Goal: Check status

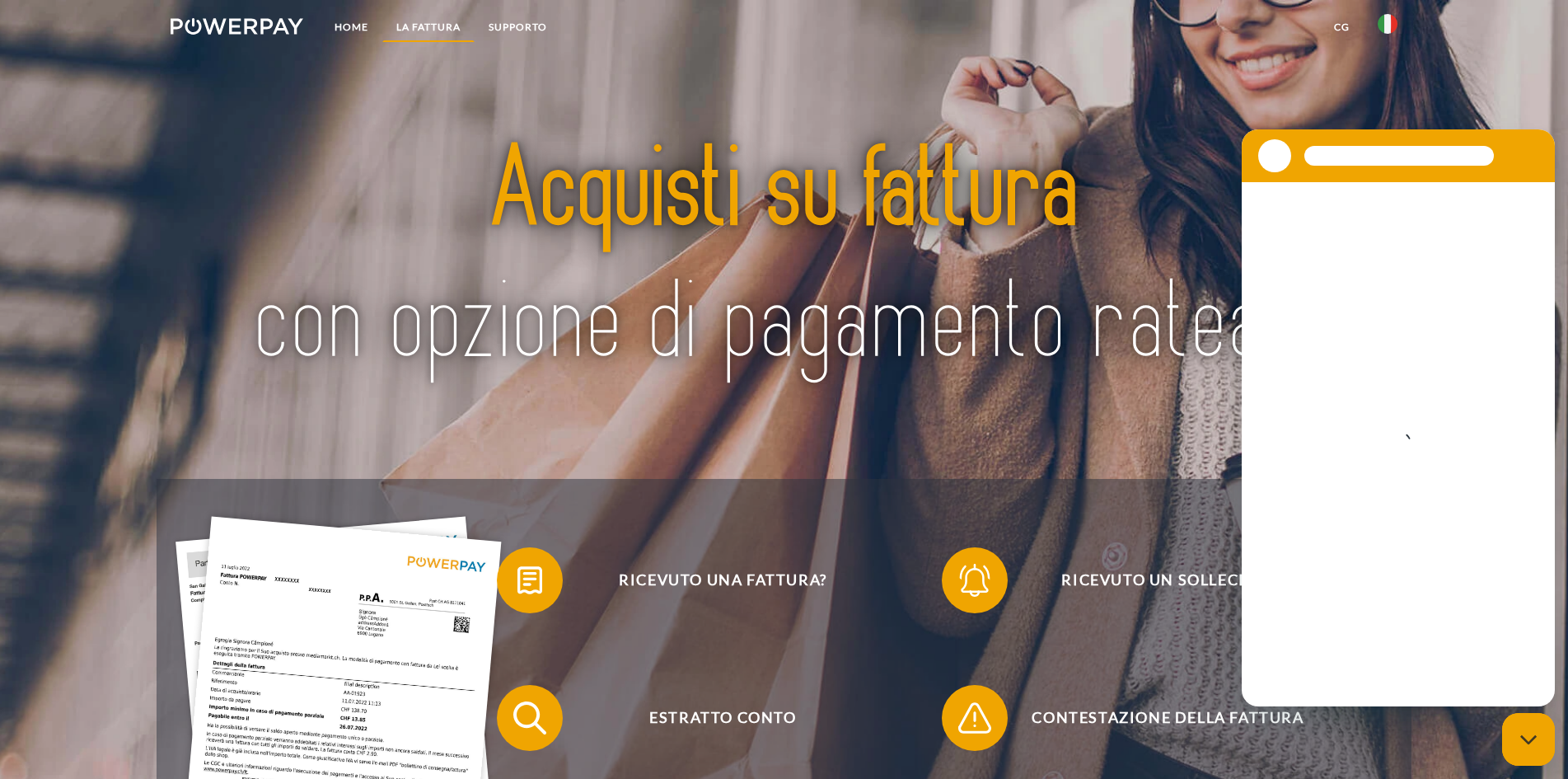
click at [431, 22] on link "LA FATTURA" at bounding box center [428, 27] width 93 height 30
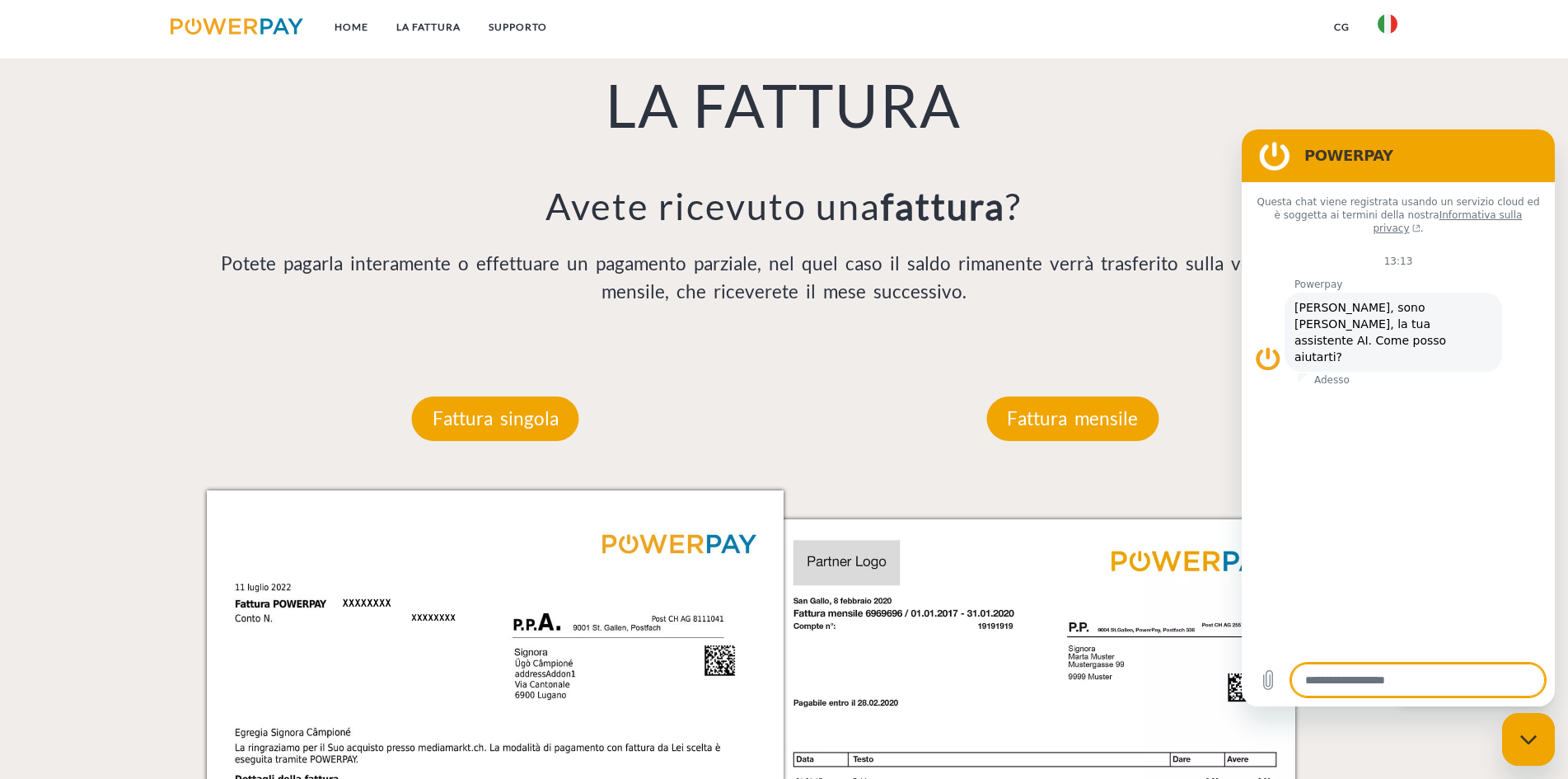
scroll to position [1165, 0]
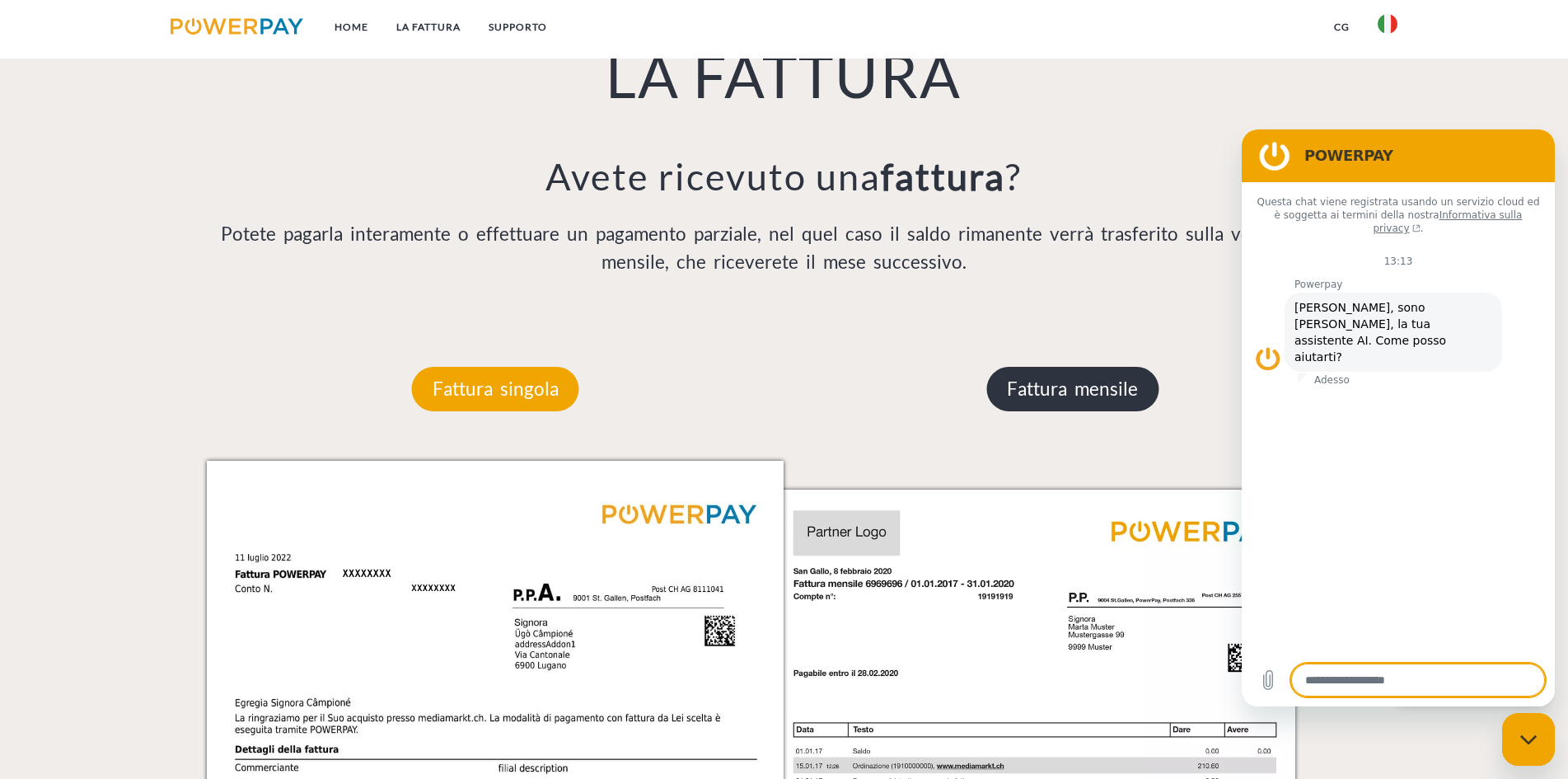
click at [1075, 394] on p "Fattura mensile" at bounding box center [1072, 389] width 172 height 45
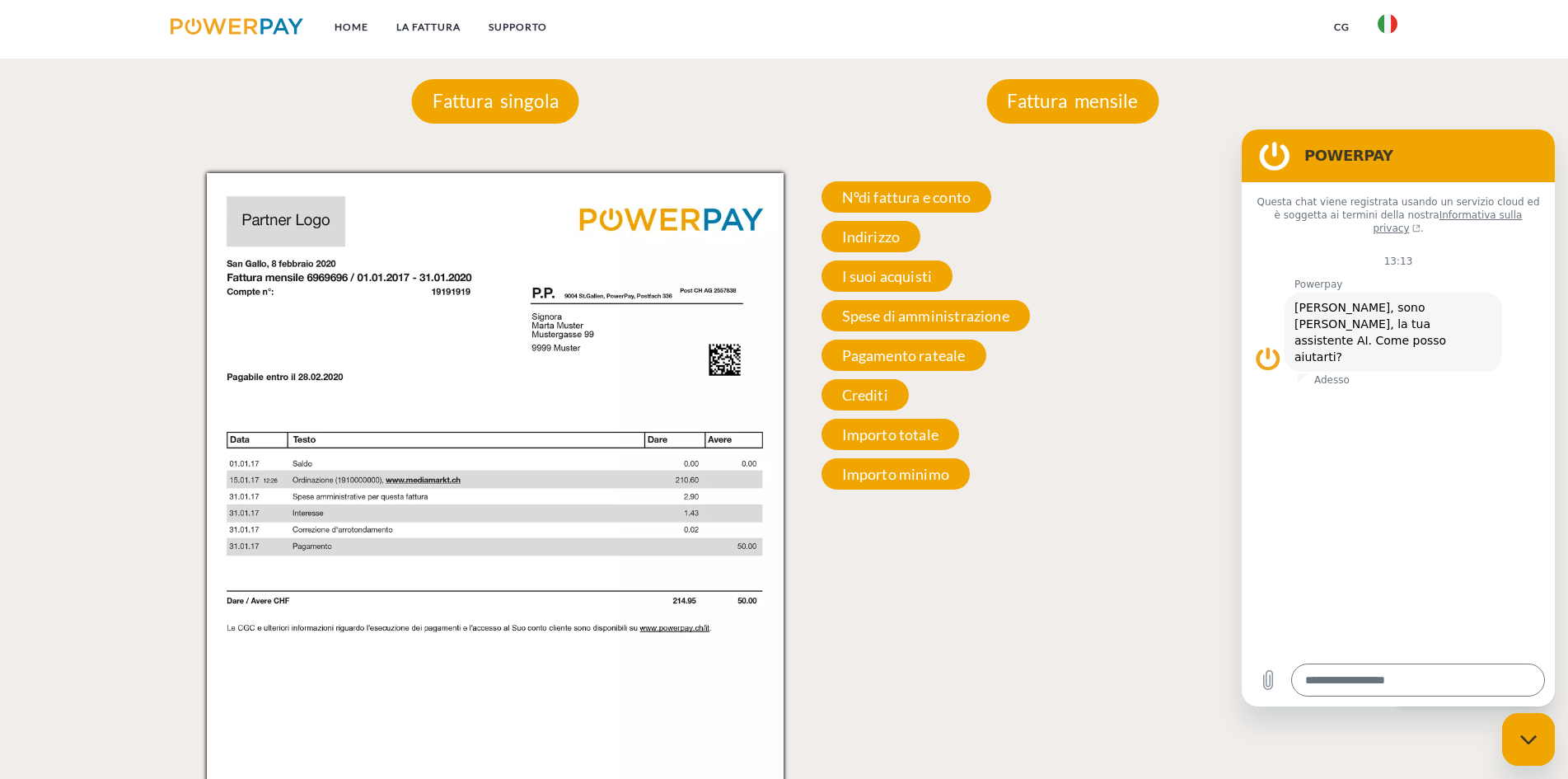
scroll to position [1412, 0]
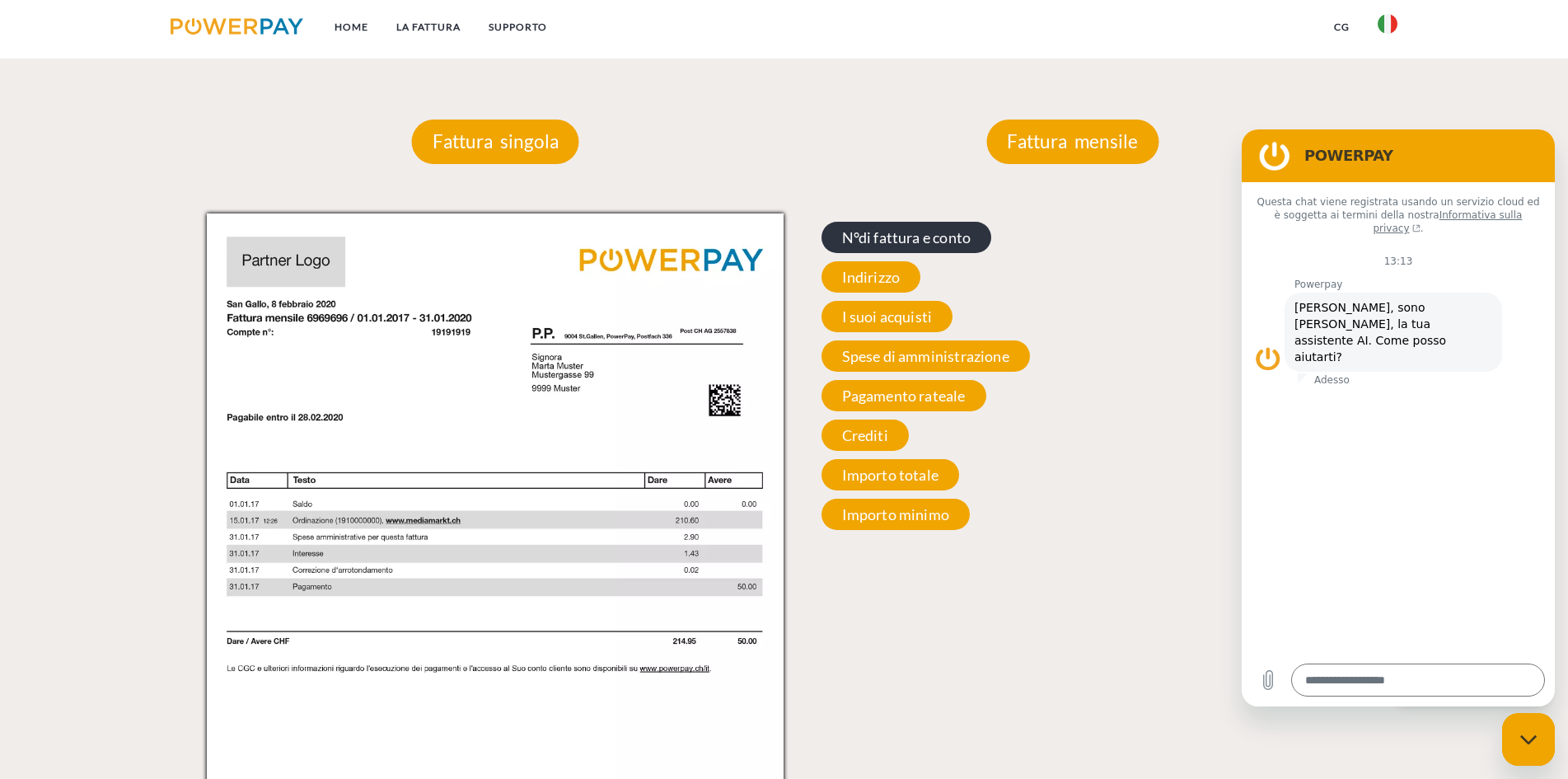
click at [932, 248] on span "N°di fattura e conto" at bounding box center [906, 237] width 170 height 31
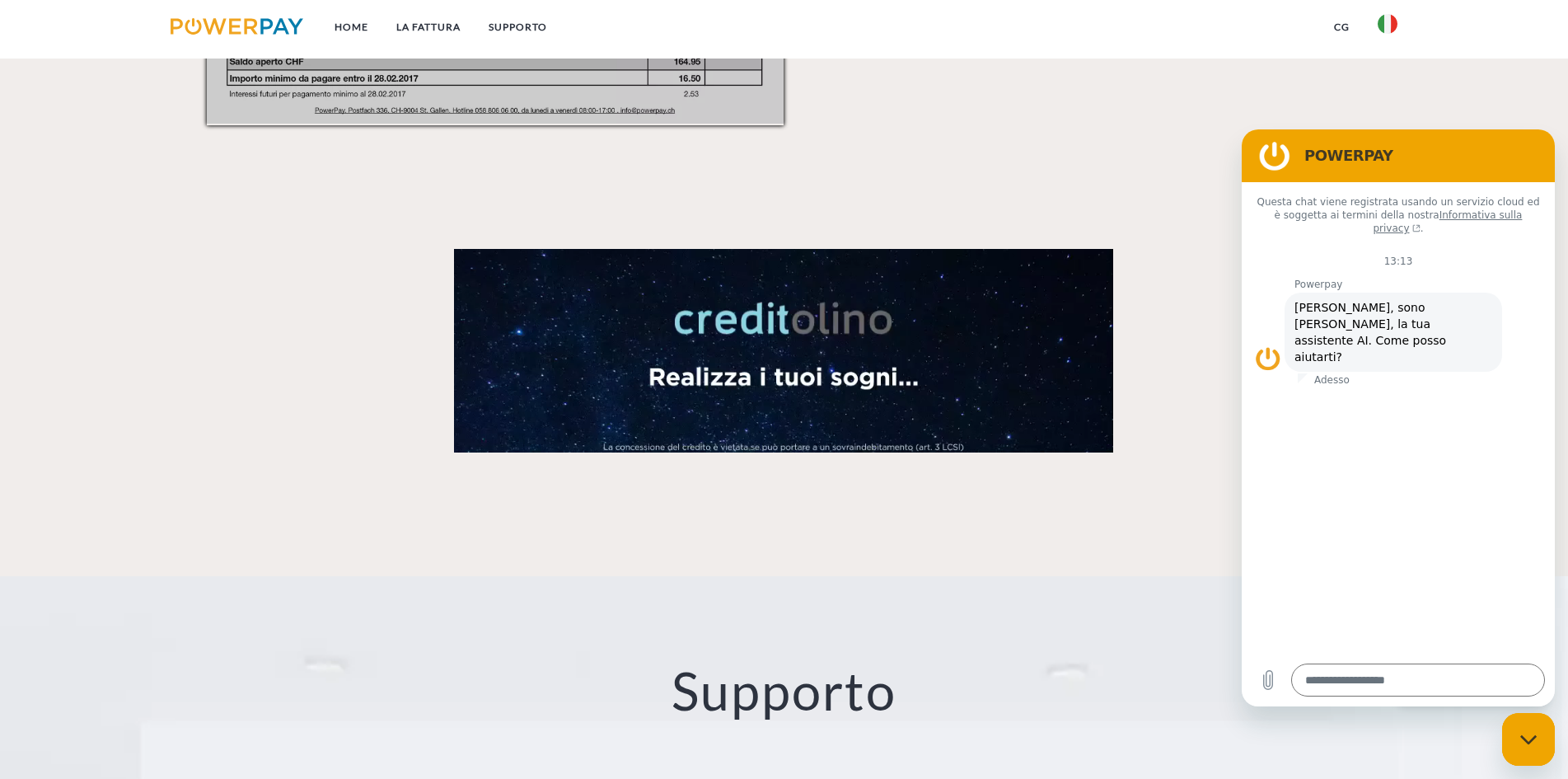
scroll to position [2979, 0]
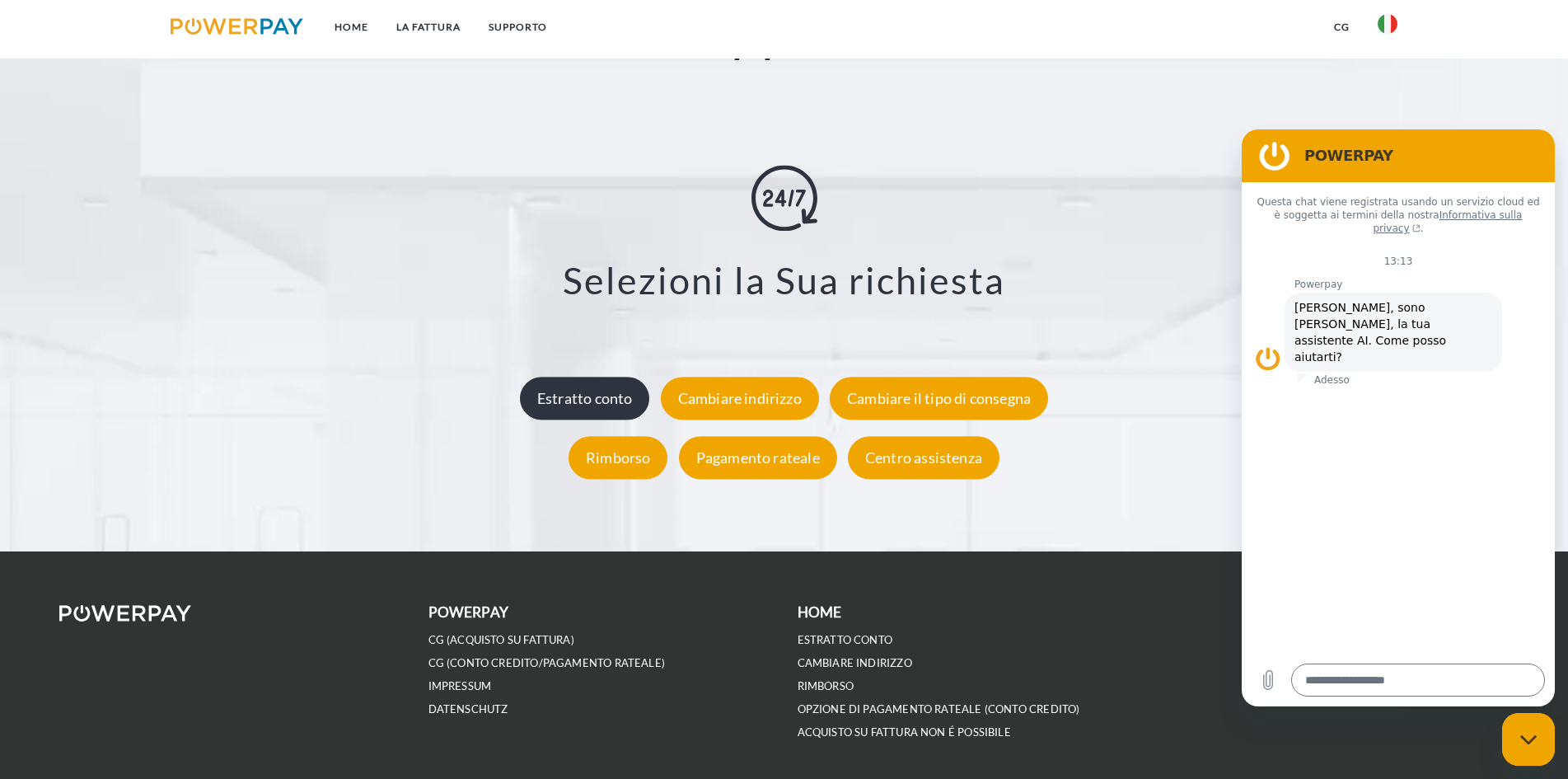
click at [626, 399] on div "Estratto conto" at bounding box center [584, 398] width 130 height 43
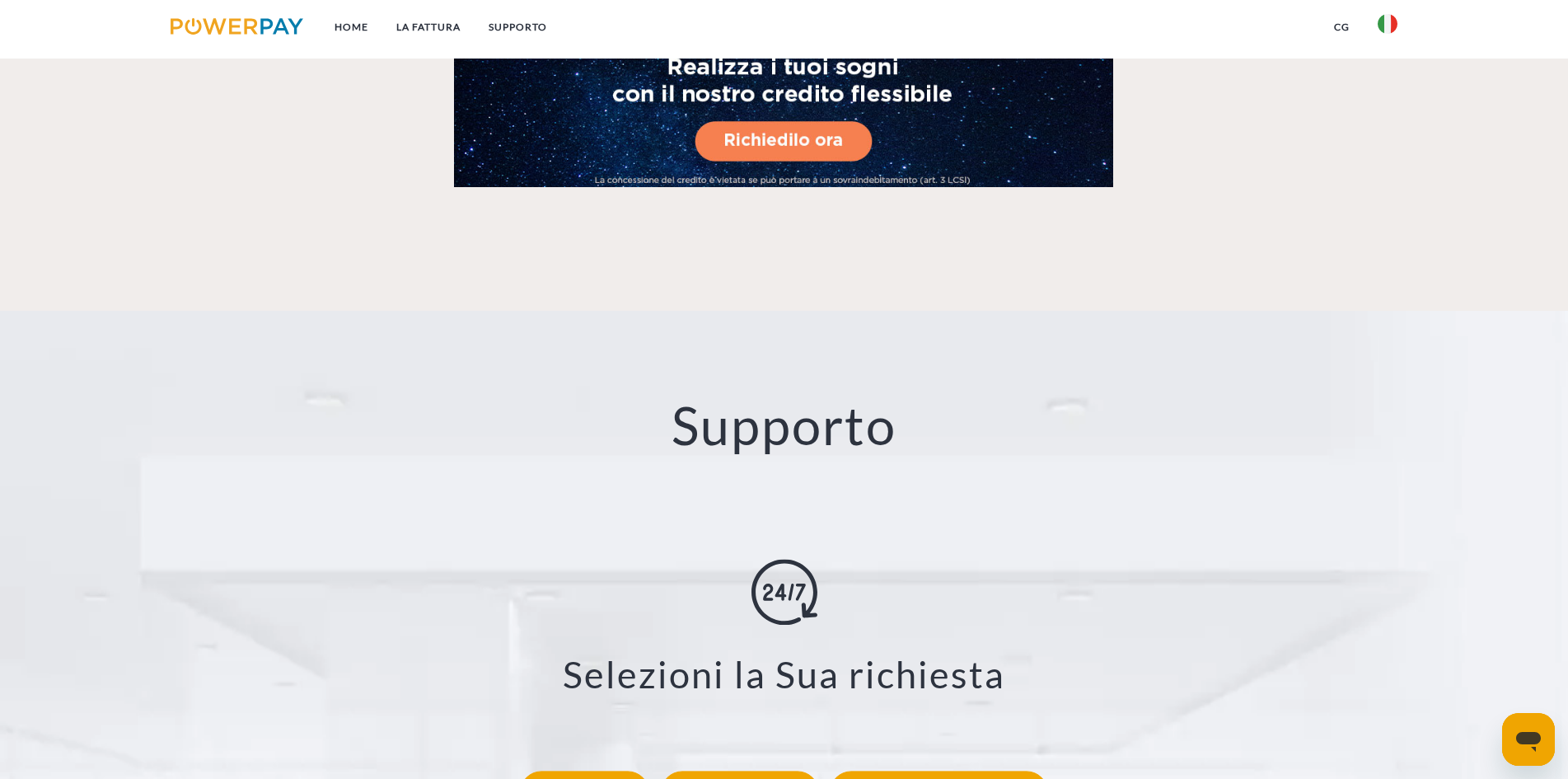
scroll to position [2969, 0]
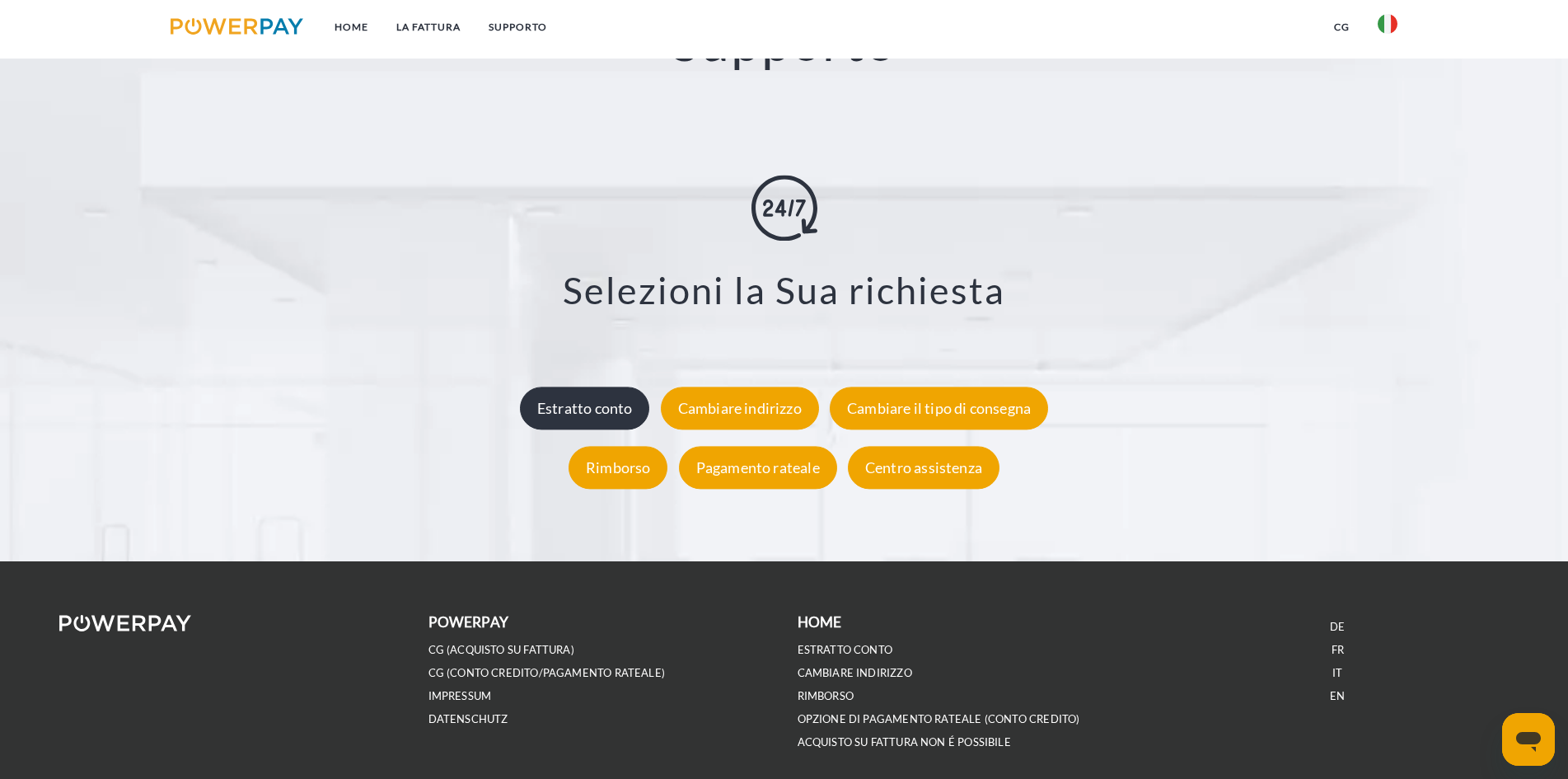
click at [597, 412] on div "Estratto conto" at bounding box center [584, 408] width 130 height 43
